Goal: Task Accomplishment & Management: Use online tool/utility

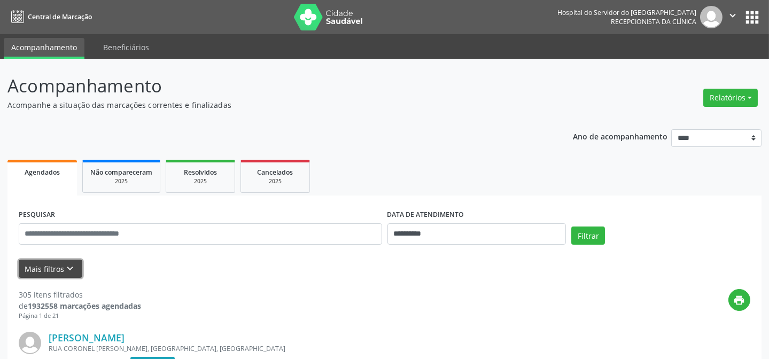
click at [65, 269] on icon "keyboard_arrow_down" at bounding box center [71, 269] width 12 height 12
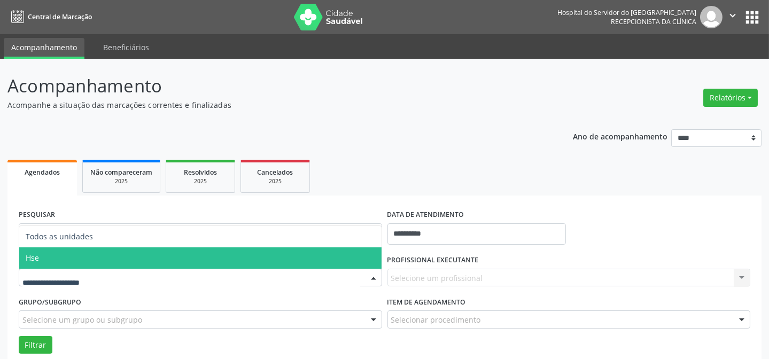
click at [59, 263] on span "Hse" at bounding box center [200, 257] width 362 height 21
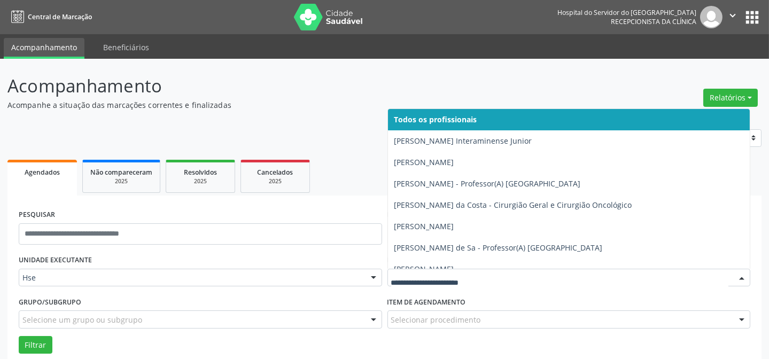
click at [403, 270] on div at bounding box center [568, 278] width 363 height 18
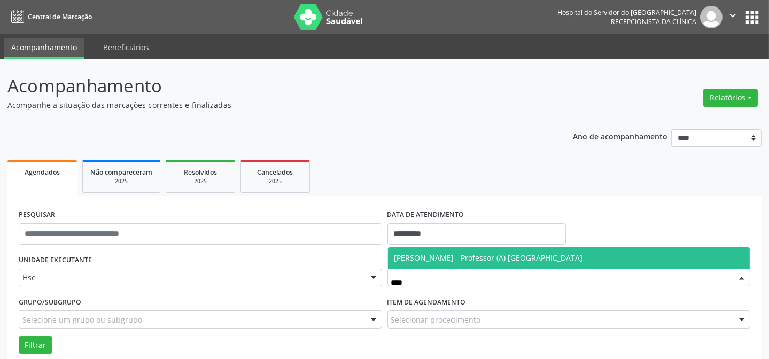
click at [412, 262] on span "[PERSON_NAME] - Professor (A) [GEOGRAPHIC_DATA]" at bounding box center [488, 258] width 189 height 10
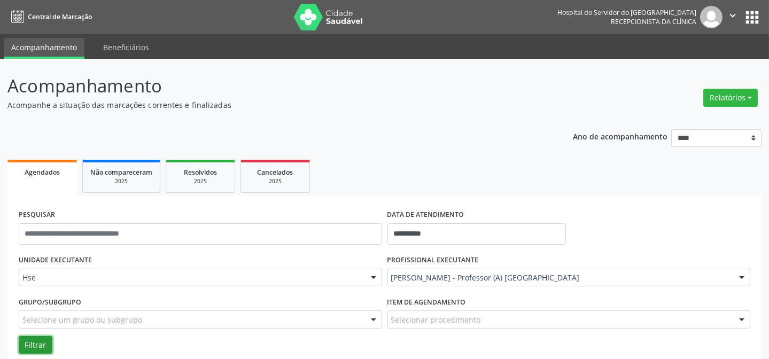
click at [40, 347] on button "Filtrar" at bounding box center [36, 345] width 34 height 18
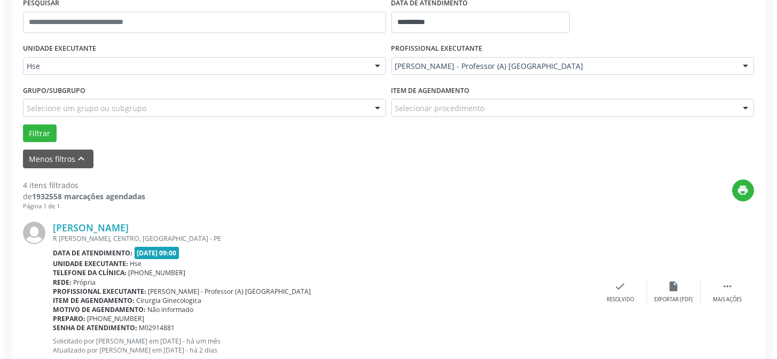
scroll to position [243, 0]
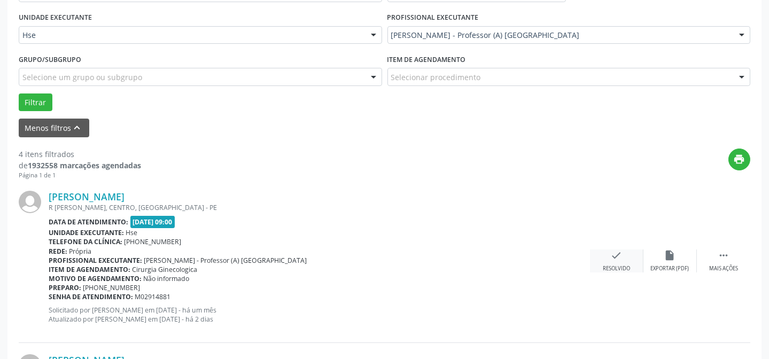
click at [618, 249] on icon "check" at bounding box center [617, 255] width 12 height 12
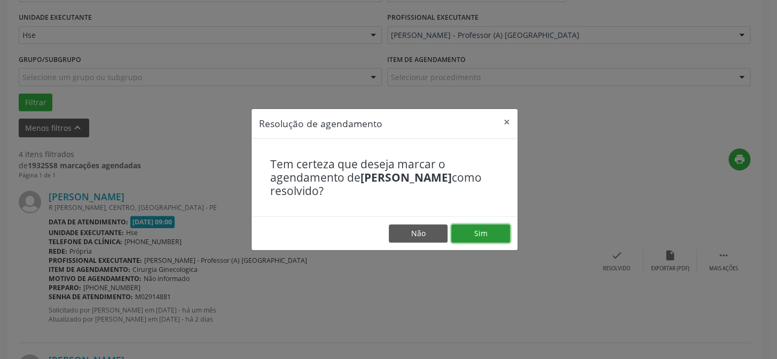
click at [495, 239] on button "Sim" at bounding box center [480, 233] width 59 height 18
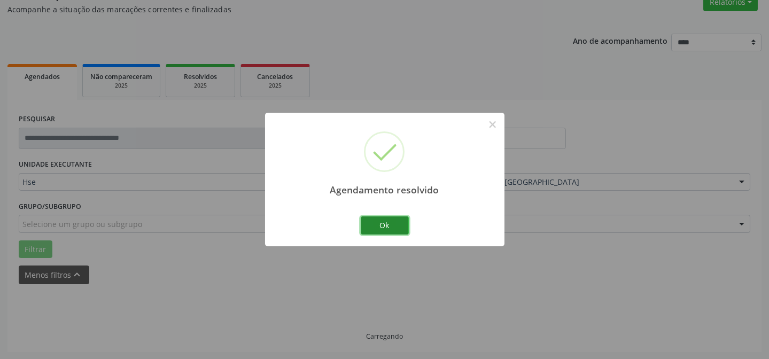
click at [387, 228] on button "Ok" at bounding box center [385, 225] width 48 height 18
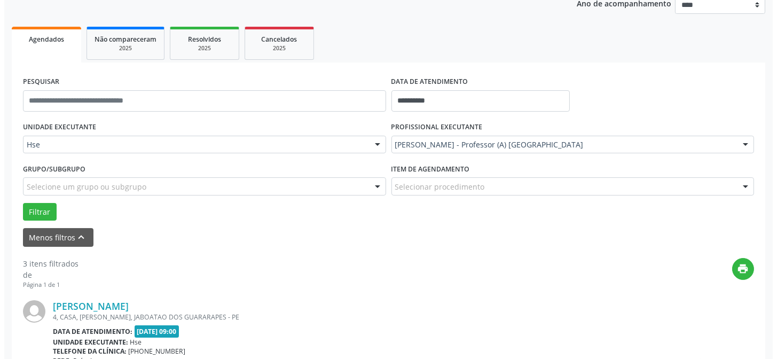
scroll to position [192, 0]
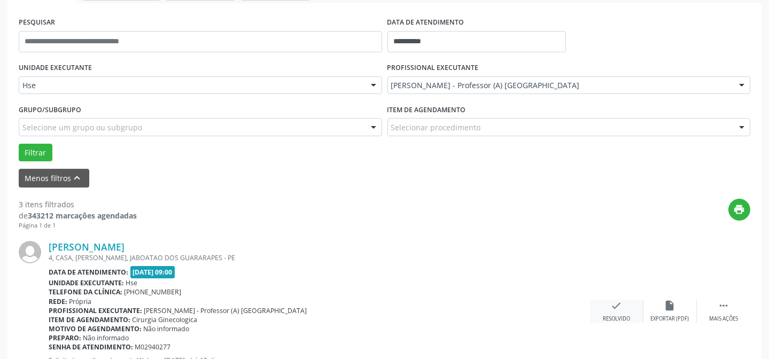
click at [603, 315] on div "Resolvido" at bounding box center [616, 318] width 27 height 7
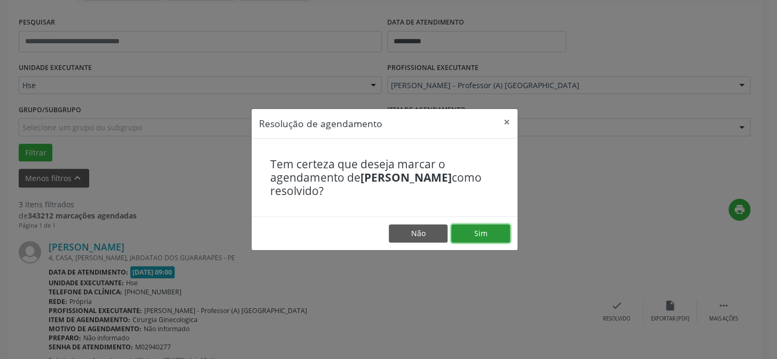
click at [497, 237] on button "Sim" at bounding box center [480, 233] width 59 height 18
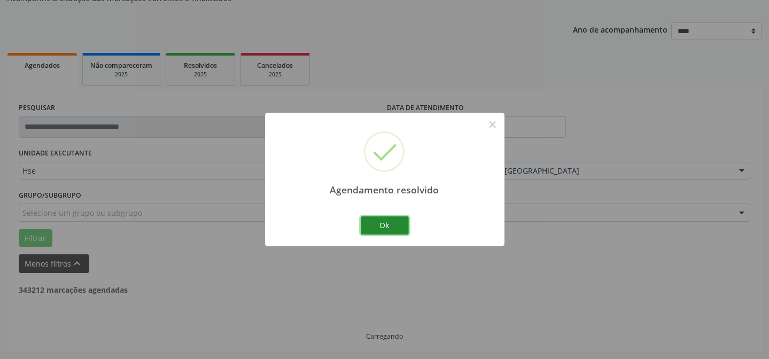
click at [390, 229] on button "Ok" at bounding box center [385, 225] width 48 height 18
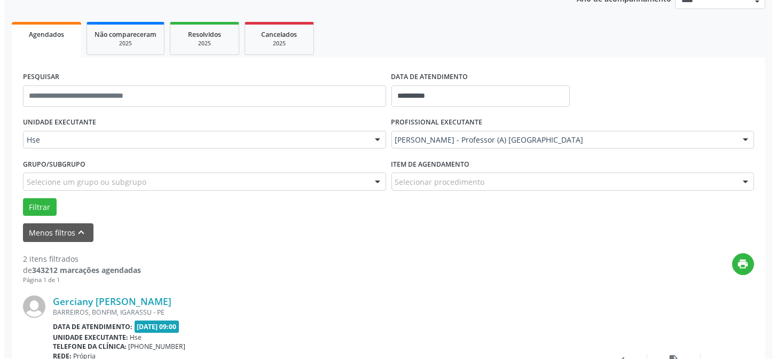
scroll to position [155, 0]
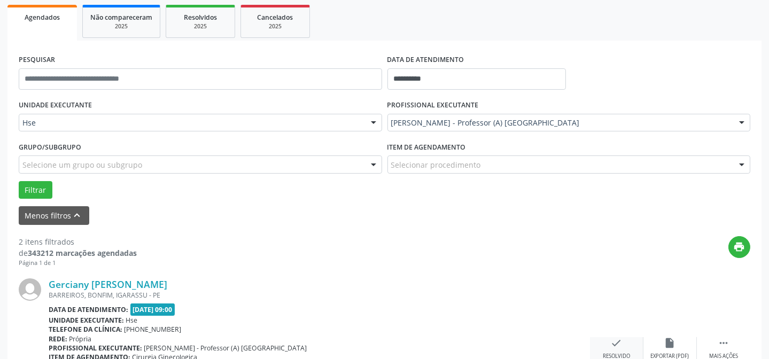
click at [605, 342] on div "check Resolvido" at bounding box center [616, 348] width 53 height 23
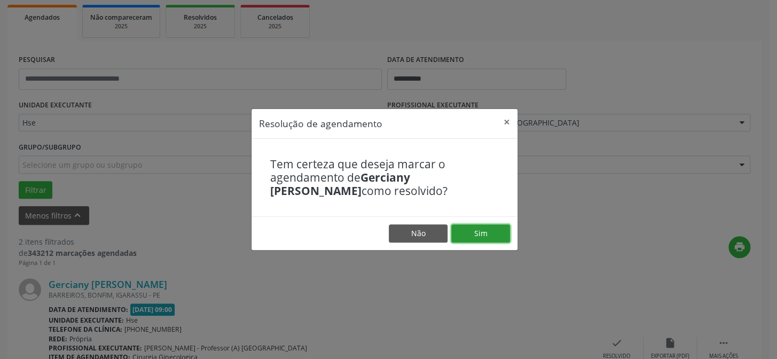
click at [504, 239] on button "Sim" at bounding box center [480, 233] width 59 height 18
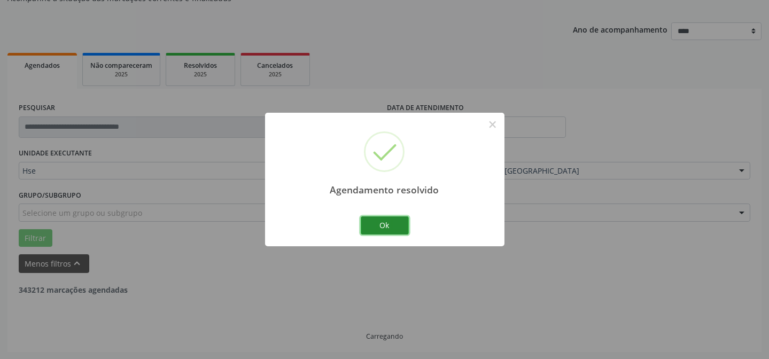
click at [382, 220] on button "Ok" at bounding box center [385, 225] width 48 height 18
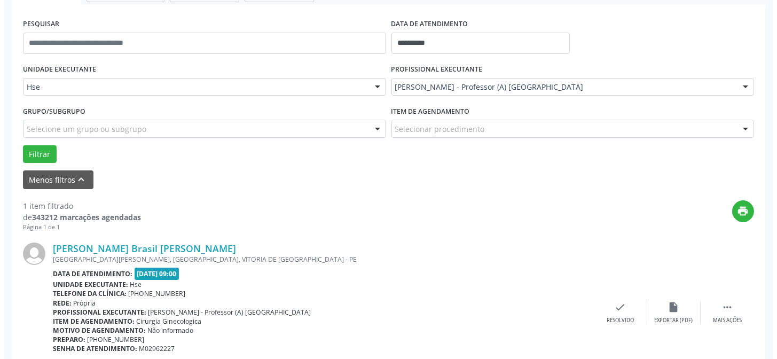
scroll to position [204, 0]
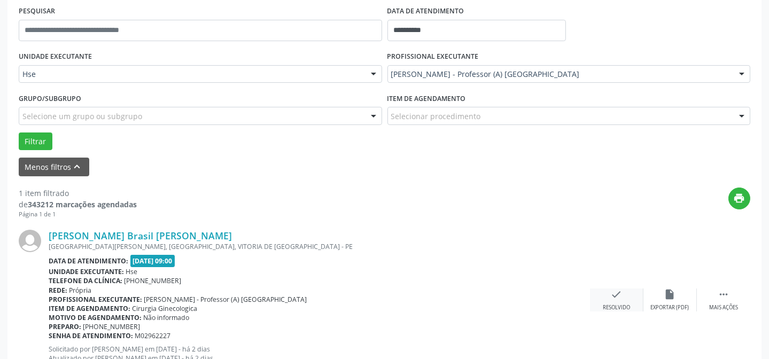
click at [608, 299] on div "check Resolvido" at bounding box center [616, 299] width 53 height 23
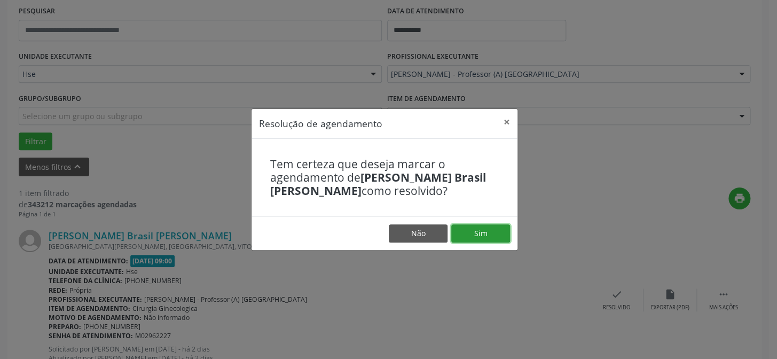
click at [466, 228] on button "Sim" at bounding box center [480, 233] width 59 height 18
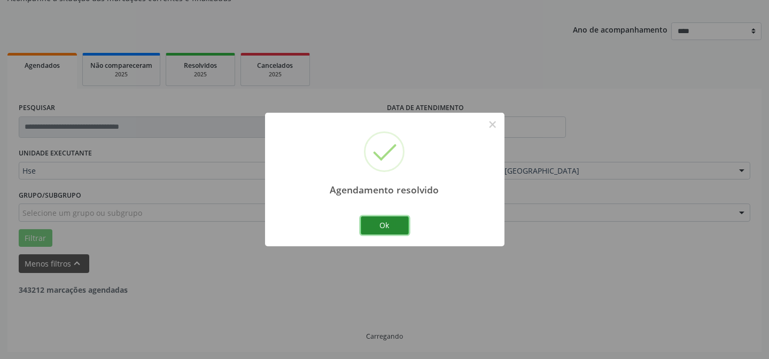
click at [395, 220] on button "Ok" at bounding box center [385, 225] width 48 height 18
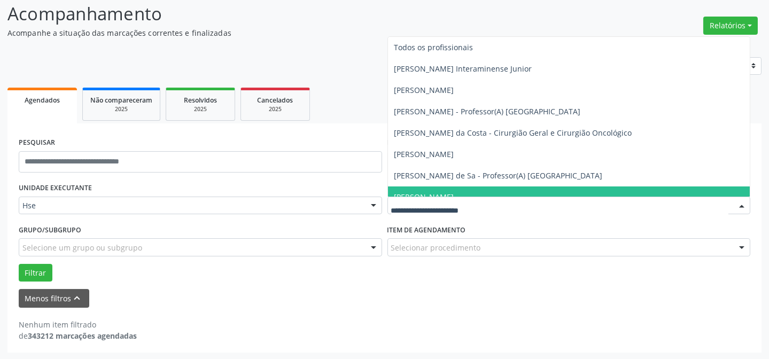
click at [415, 199] on div at bounding box center [568, 206] width 363 height 18
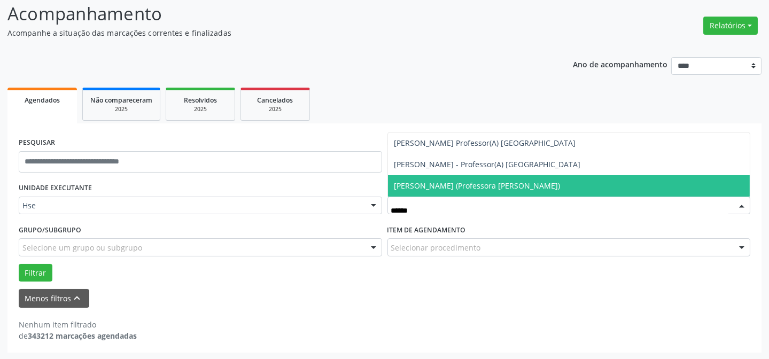
type input "*******"
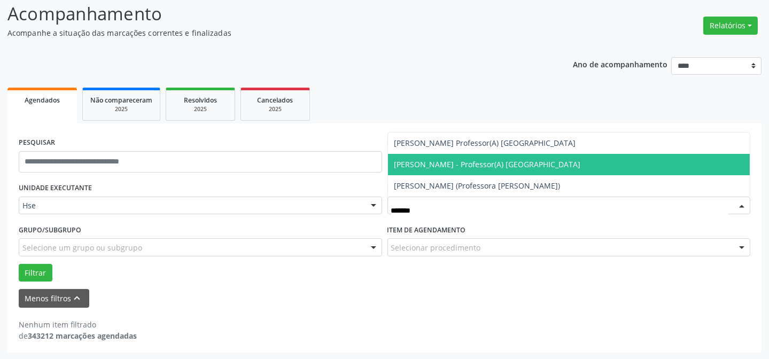
click at [412, 164] on span "[PERSON_NAME] - Professor(A) [GEOGRAPHIC_DATA]" at bounding box center [487, 164] width 186 height 10
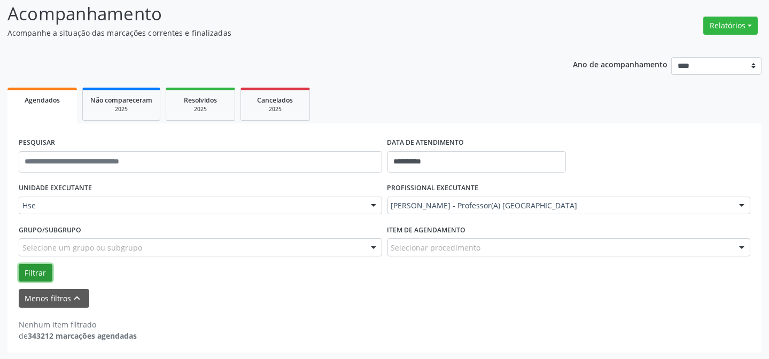
click at [26, 277] on button "Filtrar" at bounding box center [36, 273] width 34 height 18
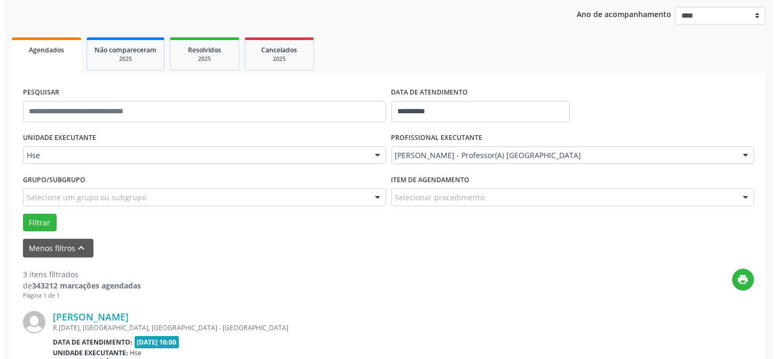
scroll to position [169, 0]
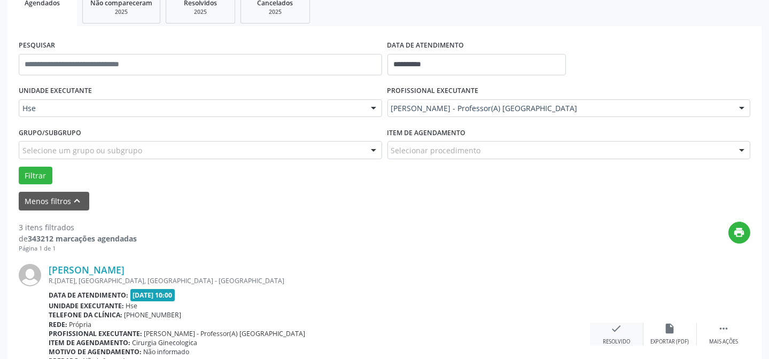
click at [608, 338] on div "Resolvido" at bounding box center [616, 341] width 27 height 7
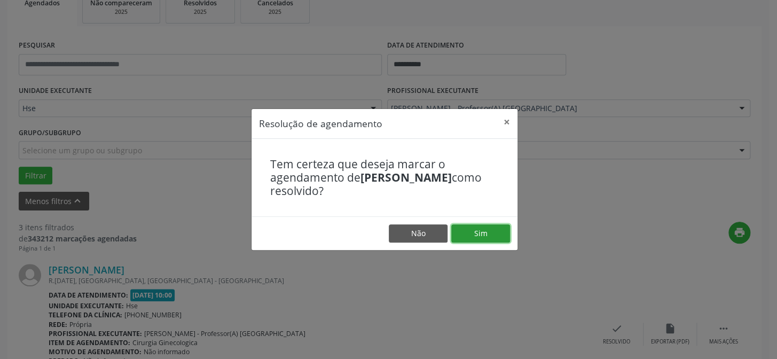
click at [497, 234] on button "Sim" at bounding box center [480, 233] width 59 height 18
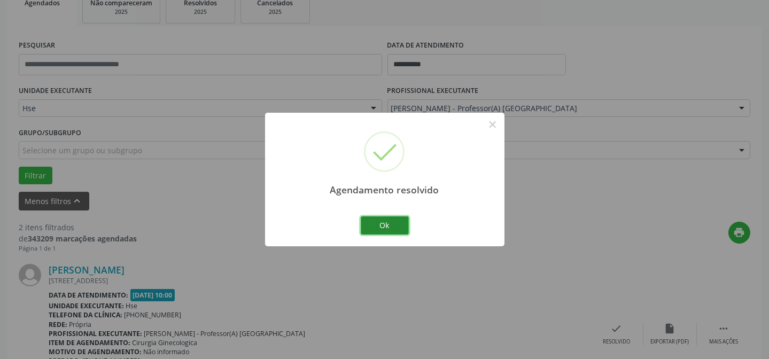
click at [374, 216] on button "Ok" at bounding box center [385, 225] width 48 height 18
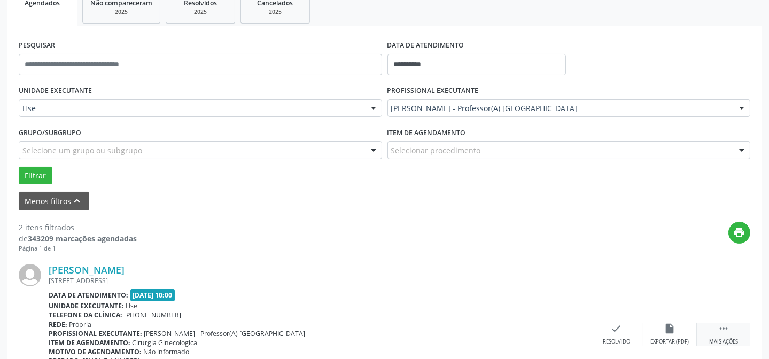
drag, startPoint x: 724, startPoint y: 337, endPoint x: 697, endPoint y: 330, distance: 28.5
click at [724, 338] on div "Mais ações" at bounding box center [723, 341] width 29 height 7
click at [674, 331] on icon "alarm_off" at bounding box center [670, 329] width 12 height 12
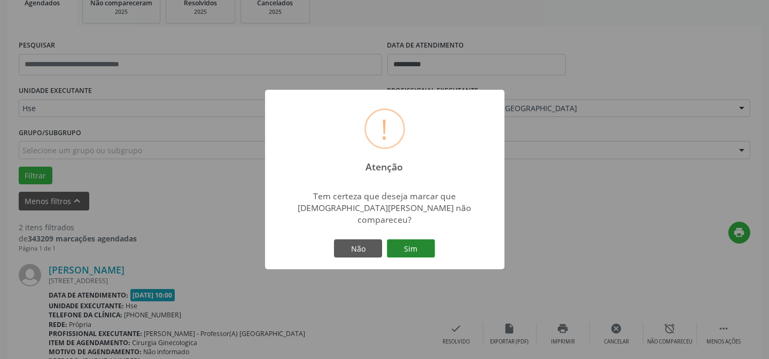
click at [425, 244] on button "Sim" at bounding box center [411, 248] width 48 height 18
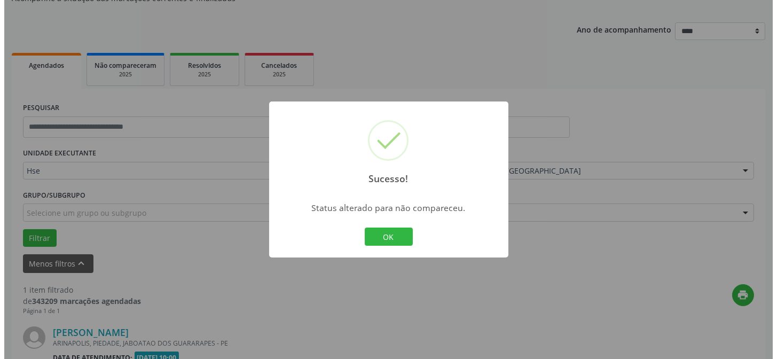
scroll to position [244, 0]
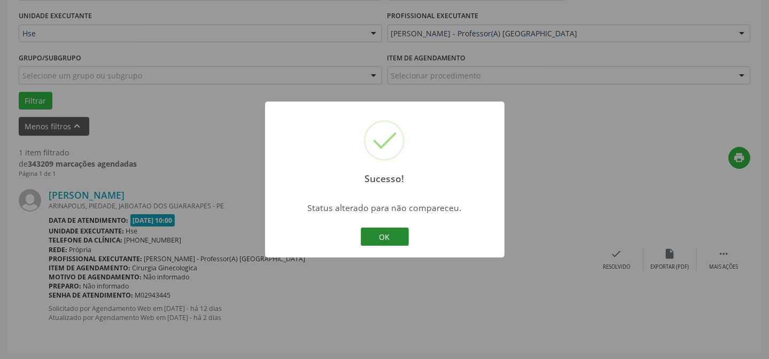
click at [373, 233] on button "OK" at bounding box center [385, 237] width 48 height 18
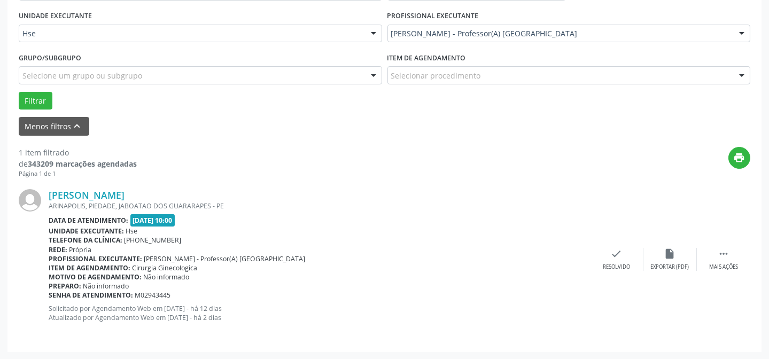
click at [602, 245] on div "[PERSON_NAME] [GEOGRAPHIC_DATA], [GEOGRAPHIC_DATA], JABOATAO DOS GUARARAPES - P…" at bounding box center [384, 259] width 731 height 162
click at [604, 263] on div "Resolvido" at bounding box center [616, 266] width 27 height 7
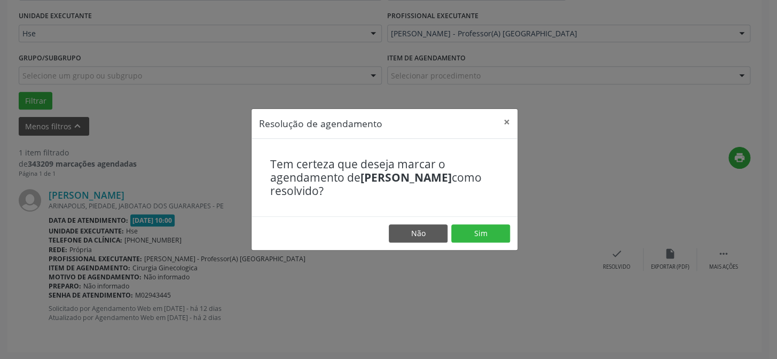
click at [467, 221] on footer "Não Sim" at bounding box center [385, 233] width 266 height 34
click at [470, 231] on button "Sim" at bounding box center [480, 233] width 59 height 18
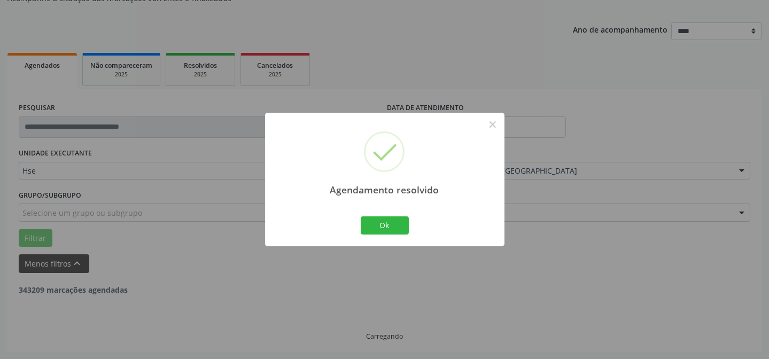
scroll to position [72, 0]
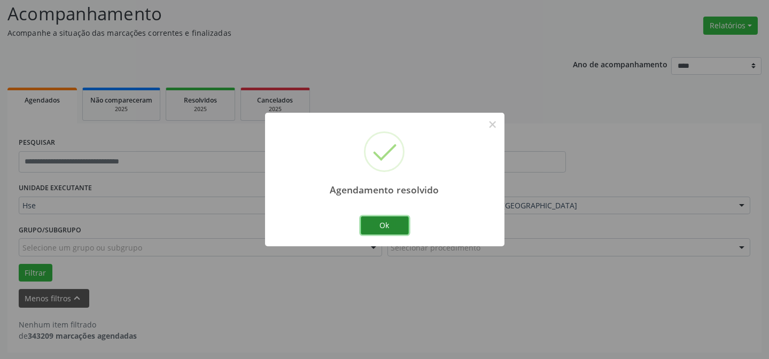
click at [373, 230] on button "Ok" at bounding box center [385, 225] width 48 height 18
